Goal: Find specific page/section: Find specific page/section

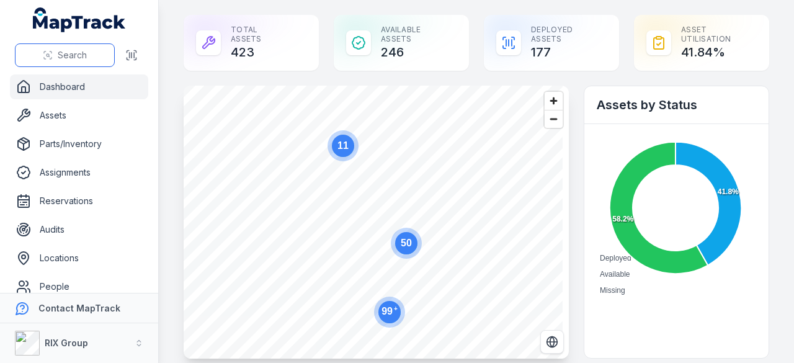
click at [63, 58] on span "Search" at bounding box center [72, 55] width 29 height 12
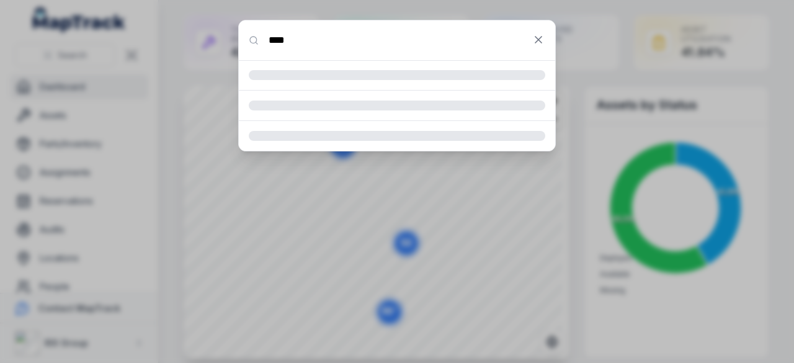
type input "****"
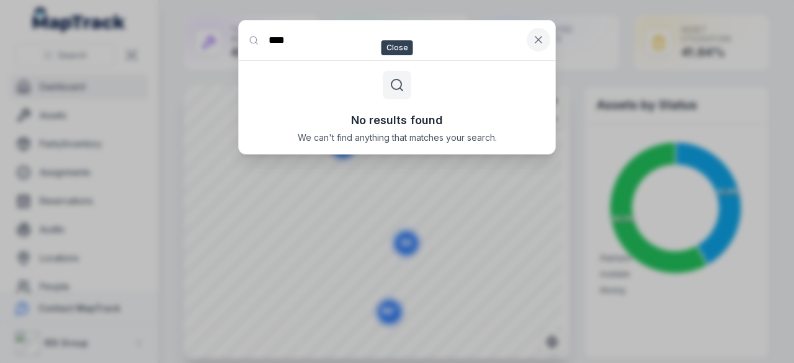
click at [538, 40] on icon at bounding box center [538, 40] width 6 height 6
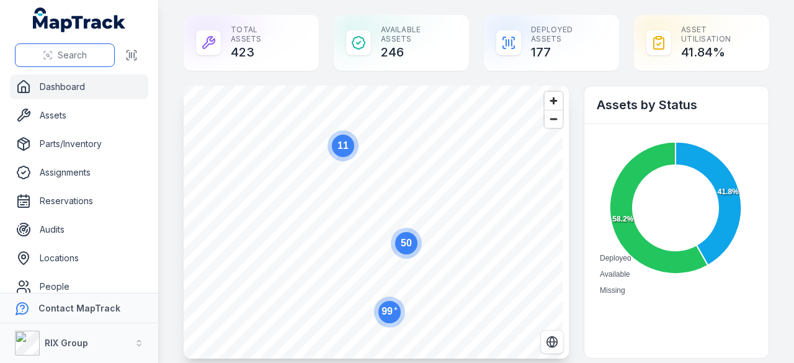
click at [71, 58] on span "Search" at bounding box center [72, 55] width 29 height 12
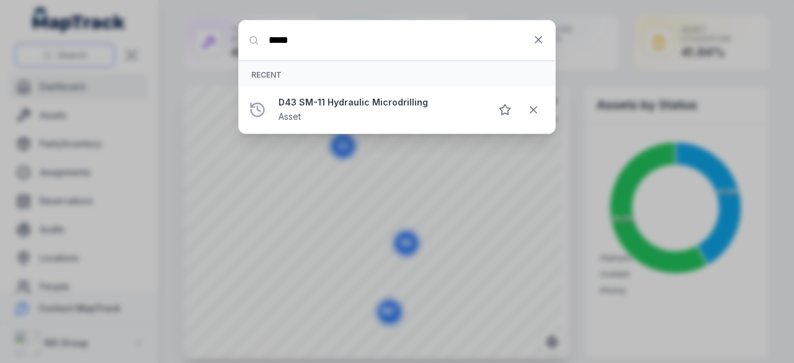
type input "*****"
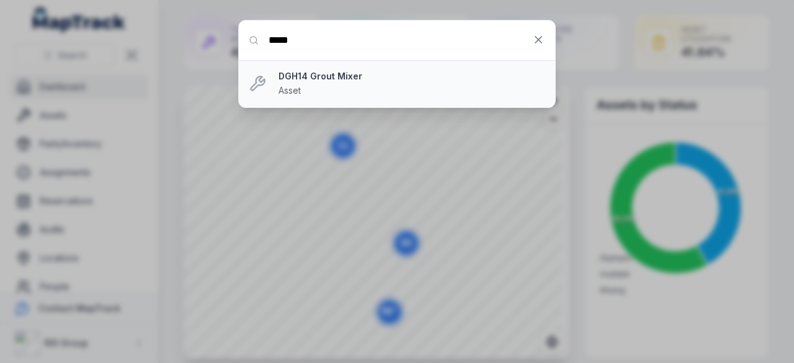
click at [325, 86] on div "DGH14 Grout Mixer Asset" at bounding box center [411, 83] width 267 height 27
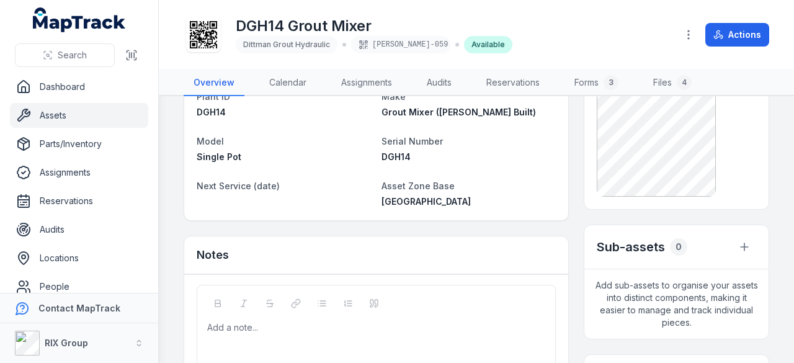
scroll to position [186, 0]
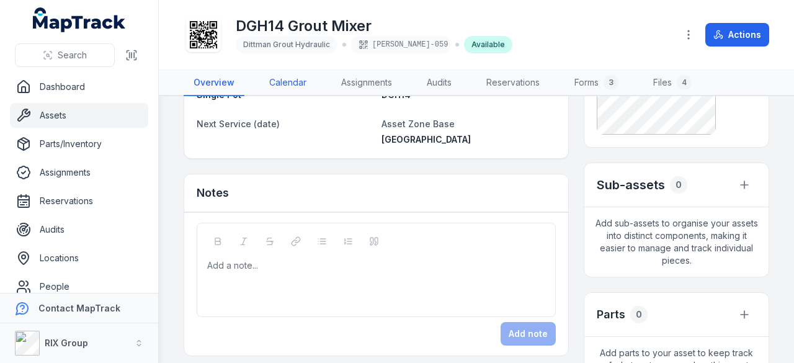
click at [288, 81] on link "Calendar" at bounding box center [287, 83] width 57 height 26
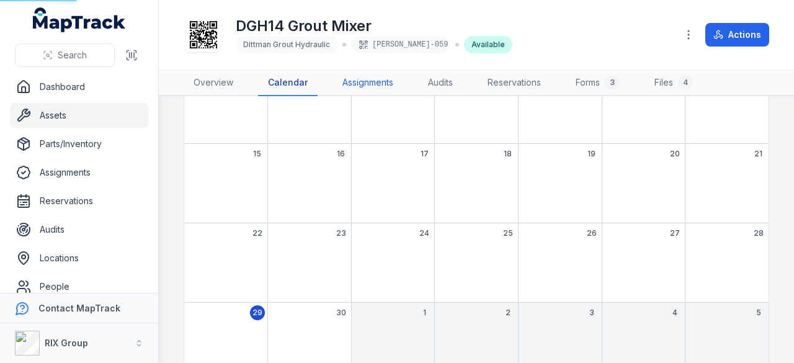
scroll to position [15, 0]
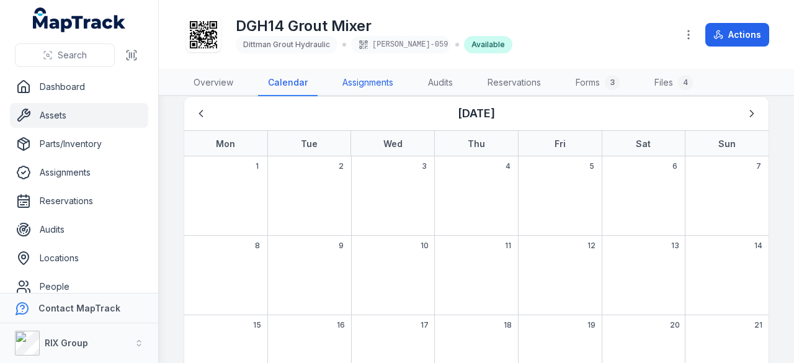
click at [363, 81] on link "Assignments" at bounding box center [367, 83] width 71 height 26
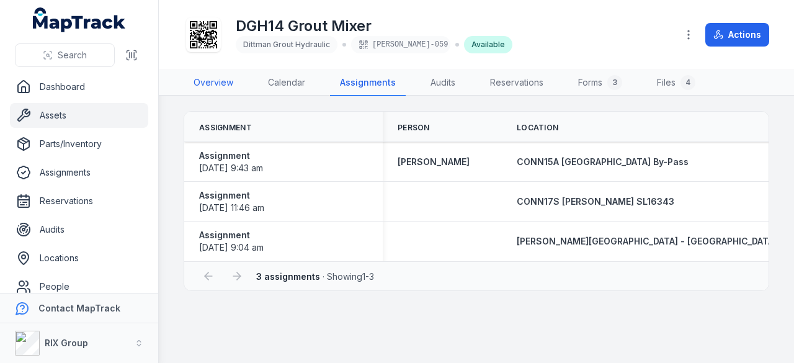
click at [212, 82] on link "Overview" at bounding box center [214, 83] width 60 height 26
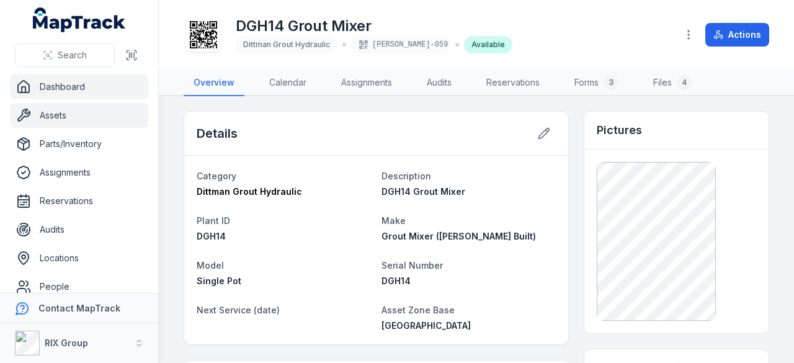
click at [74, 86] on link "Dashboard" at bounding box center [79, 86] width 138 height 25
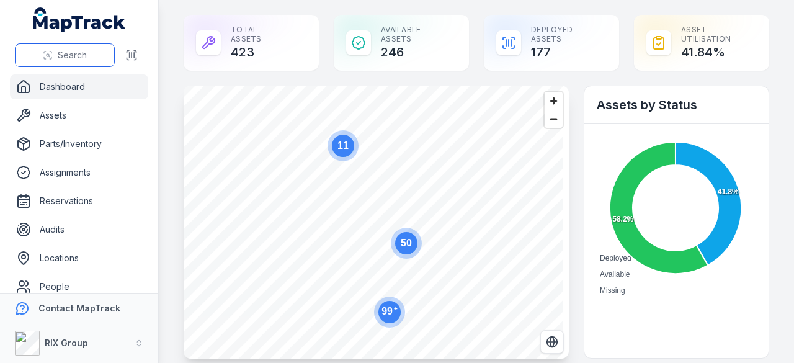
click at [77, 54] on span "Search" at bounding box center [72, 55] width 29 height 12
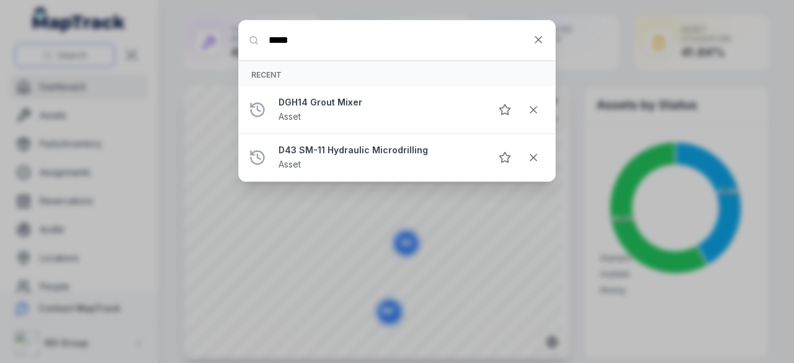
type input "*****"
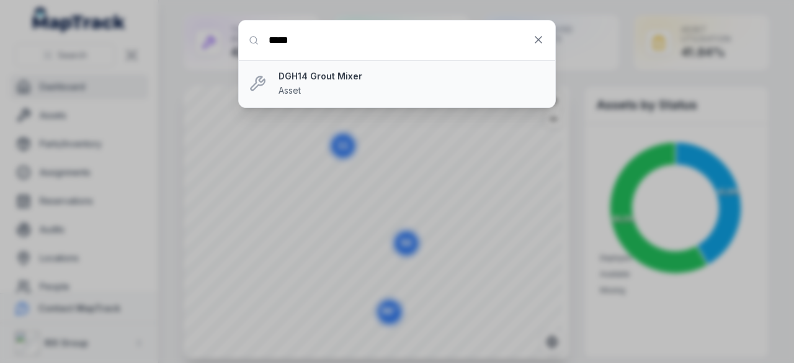
click at [327, 96] on div "DGH14 Grout Mixer Asset" at bounding box center [411, 83] width 267 height 27
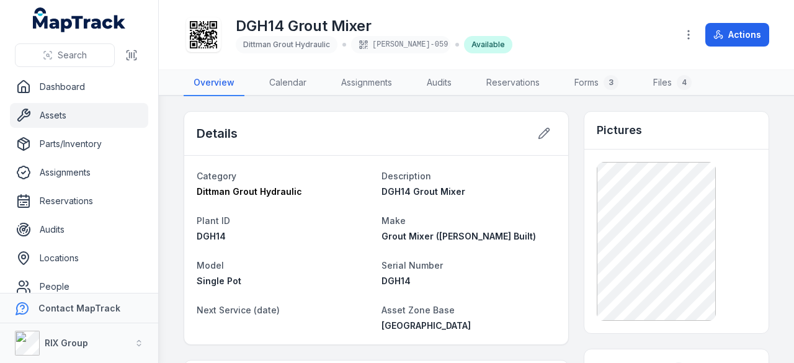
click at [380, 43] on div "[PERSON_NAME]-059" at bounding box center [400, 44] width 99 height 17
click at [78, 259] on link "Locations" at bounding box center [79, 258] width 138 height 25
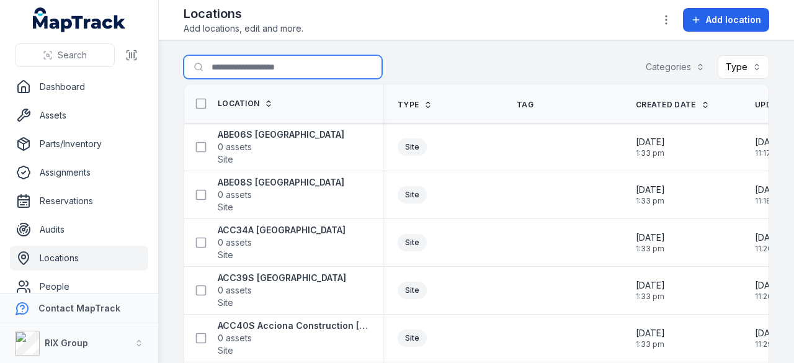
click at [265, 65] on input "Search for locations" at bounding box center [283, 67] width 198 height 24
type input "*****"
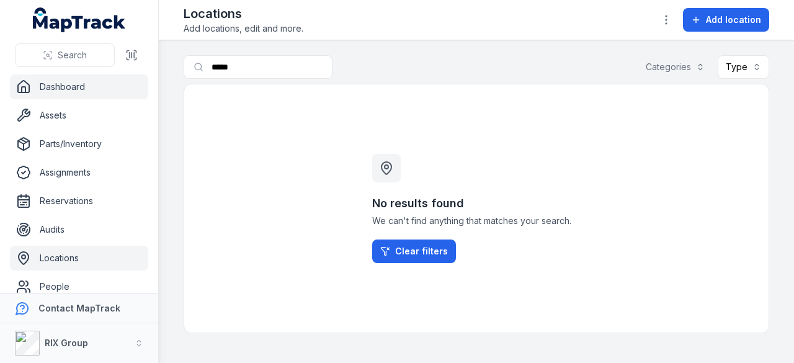
click at [57, 86] on link "Dashboard" at bounding box center [79, 86] width 138 height 25
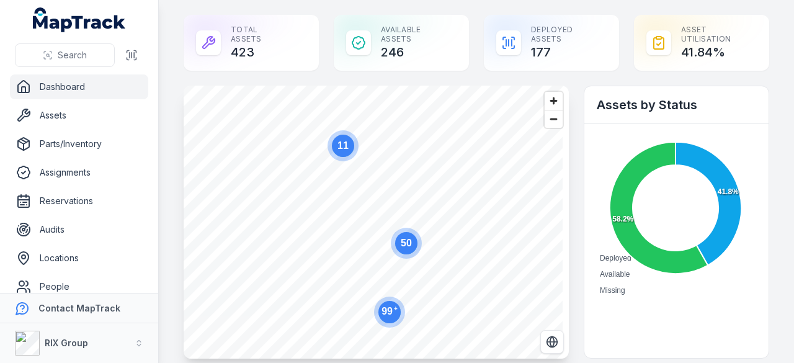
click at [395, 318] on circle at bounding box center [389, 312] width 22 height 22
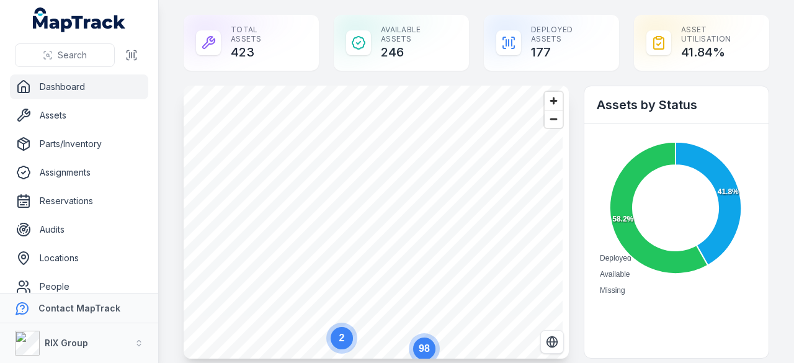
click at [336, 336] on circle at bounding box center [342, 338] width 22 height 22
click at [377, 203] on ellipse "button" at bounding box center [372, 204] width 15 height 15
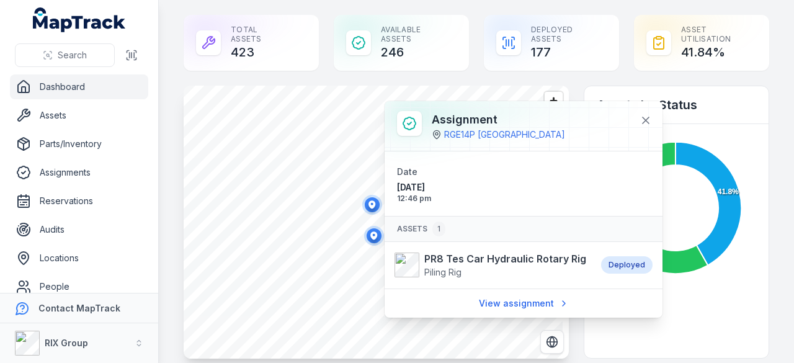
click at [374, 231] on icon "button" at bounding box center [373, 235] width 7 height 8
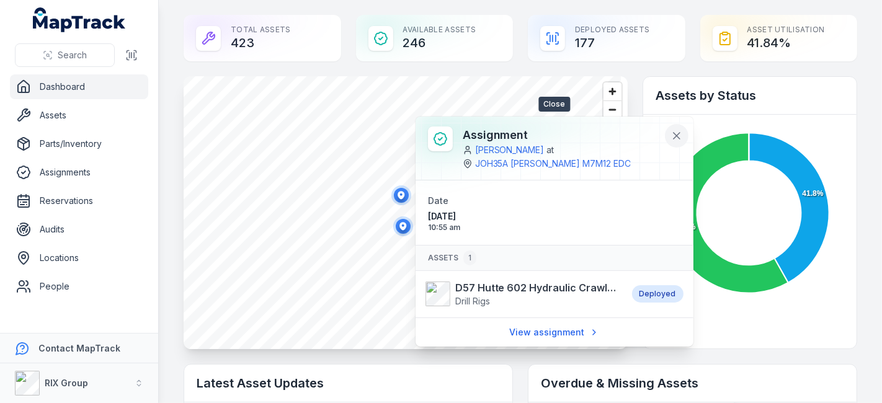
click at [680, 134] on icon at bounding box center [676, 136] width 12 height 12
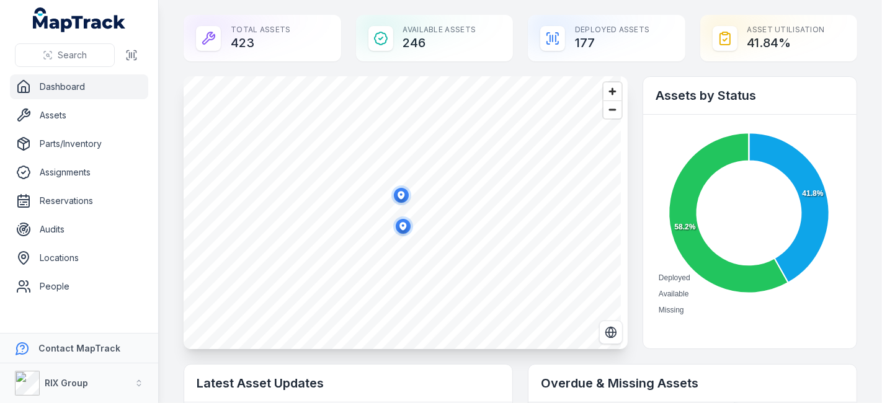
click at [401, 224] on icon "button" at bounding box center [402, 226] width 7 height 8
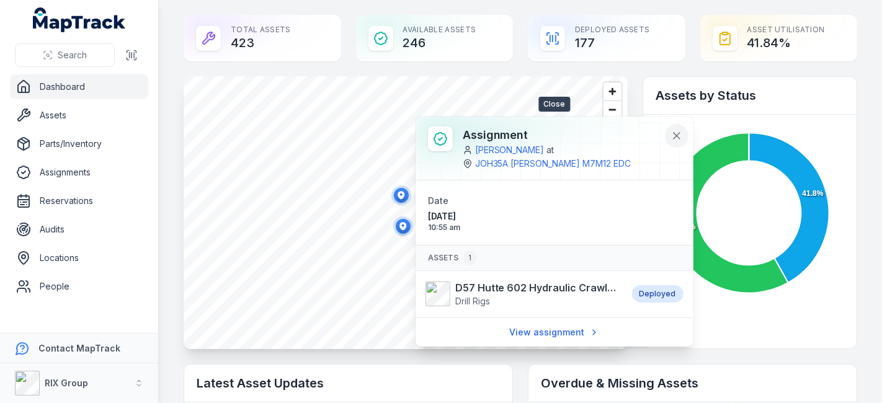
click at [680, 136] on icon at bounding box center [676, 136] width 12 height 12
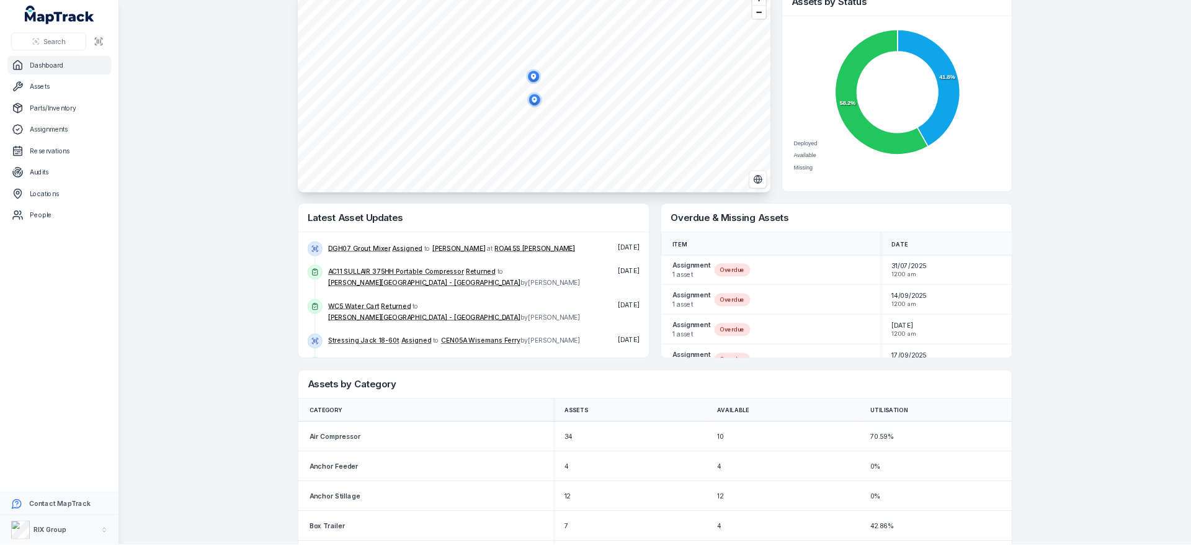
scroll to position [93, 0]
click at [711, 136] on circle "button" at bounding box center [713, 133] width 20 height 20
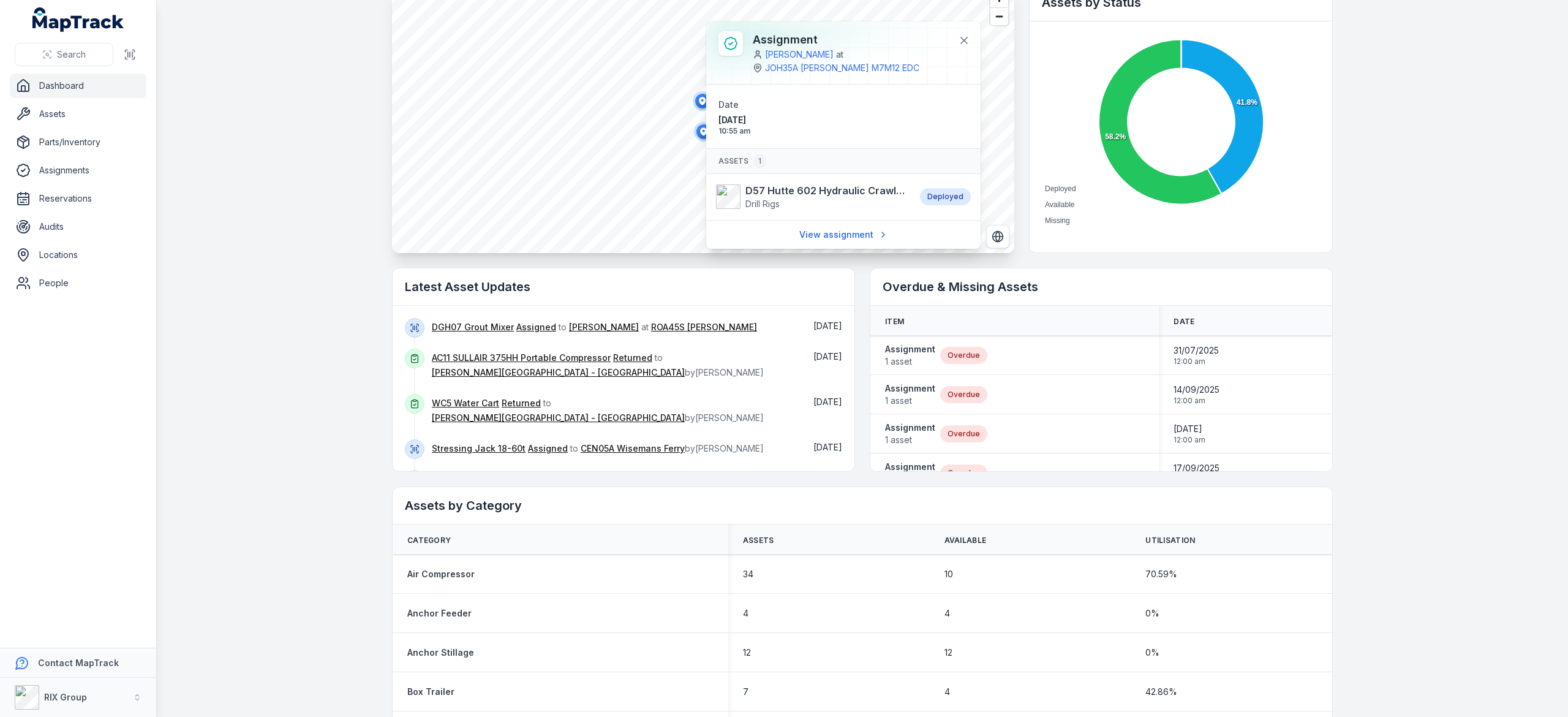
click at [700, 128] on icon "button" at bounding box center [703, 131] width 7 height 8
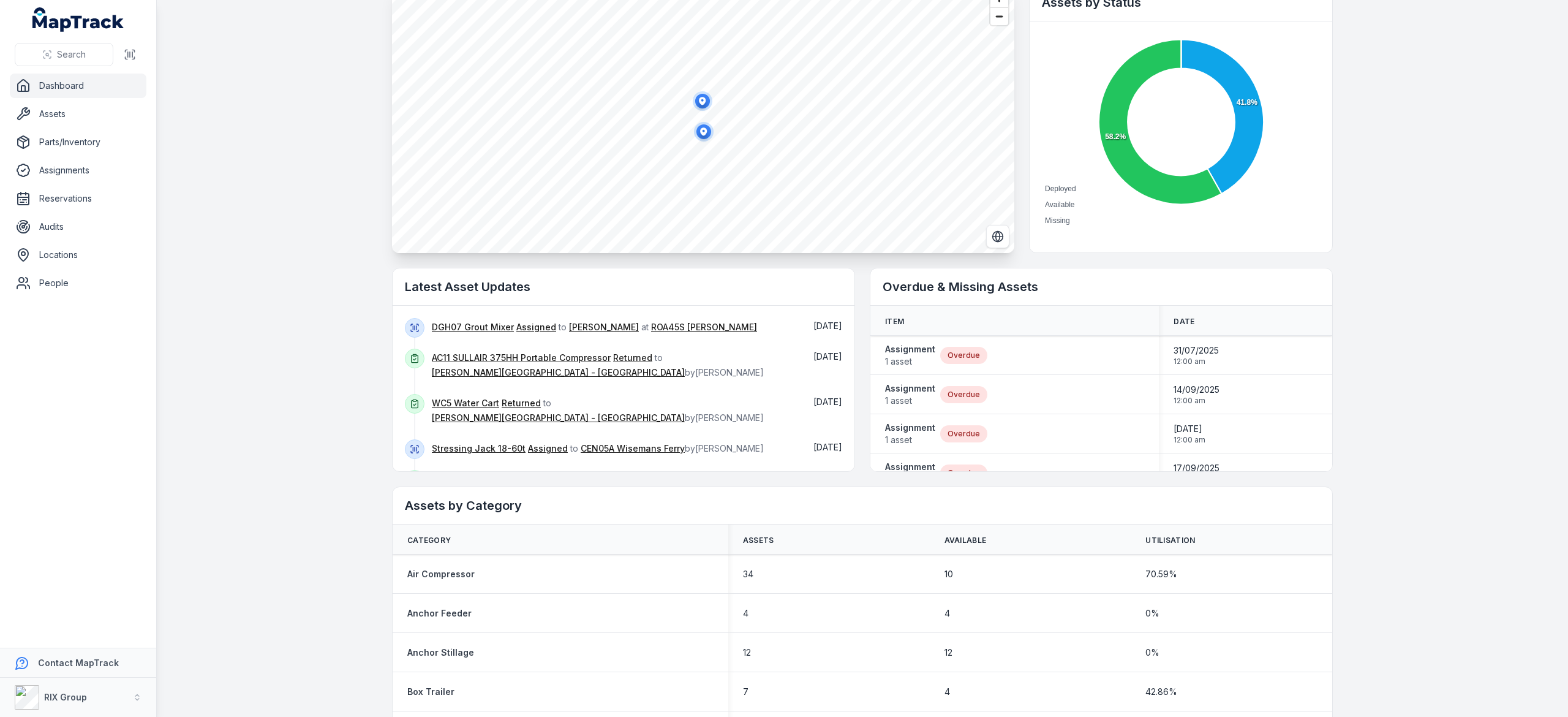
click at [700, 128] on icon "button" at bounding box center [703, 131] width 7 height 8
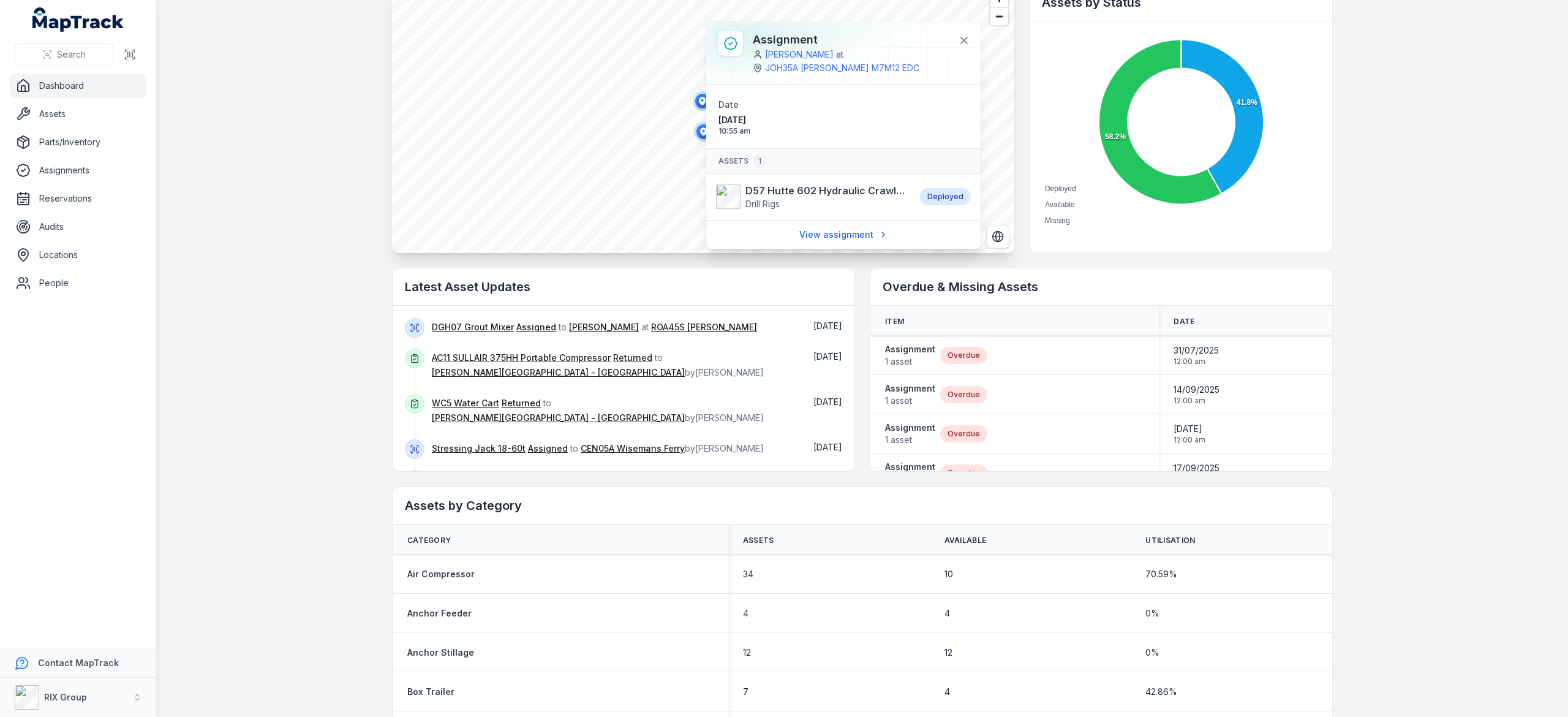
click at [695, 99] on ellipse "button" at bounding box center [702, 101] width 15 height 15
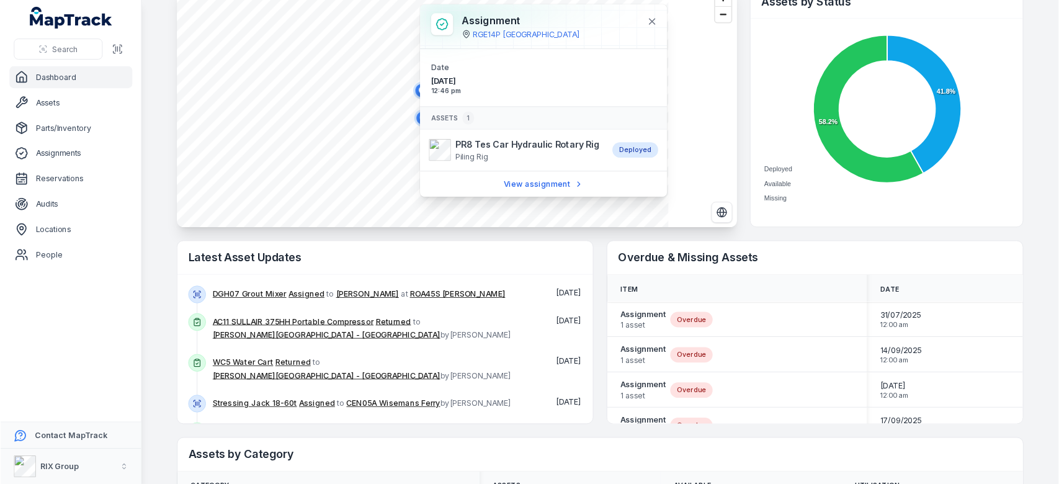
scroll to position [94, 0]
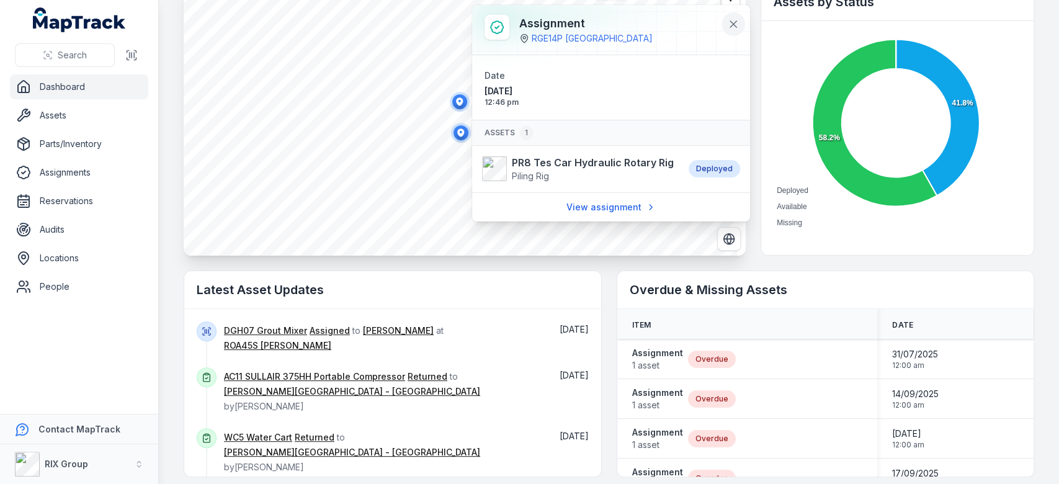
click at [731, 19] on icon at bounding box center [733, 24] width 12 height 12
